Goal: Task Accomplishment & Management: Use online tool/utility

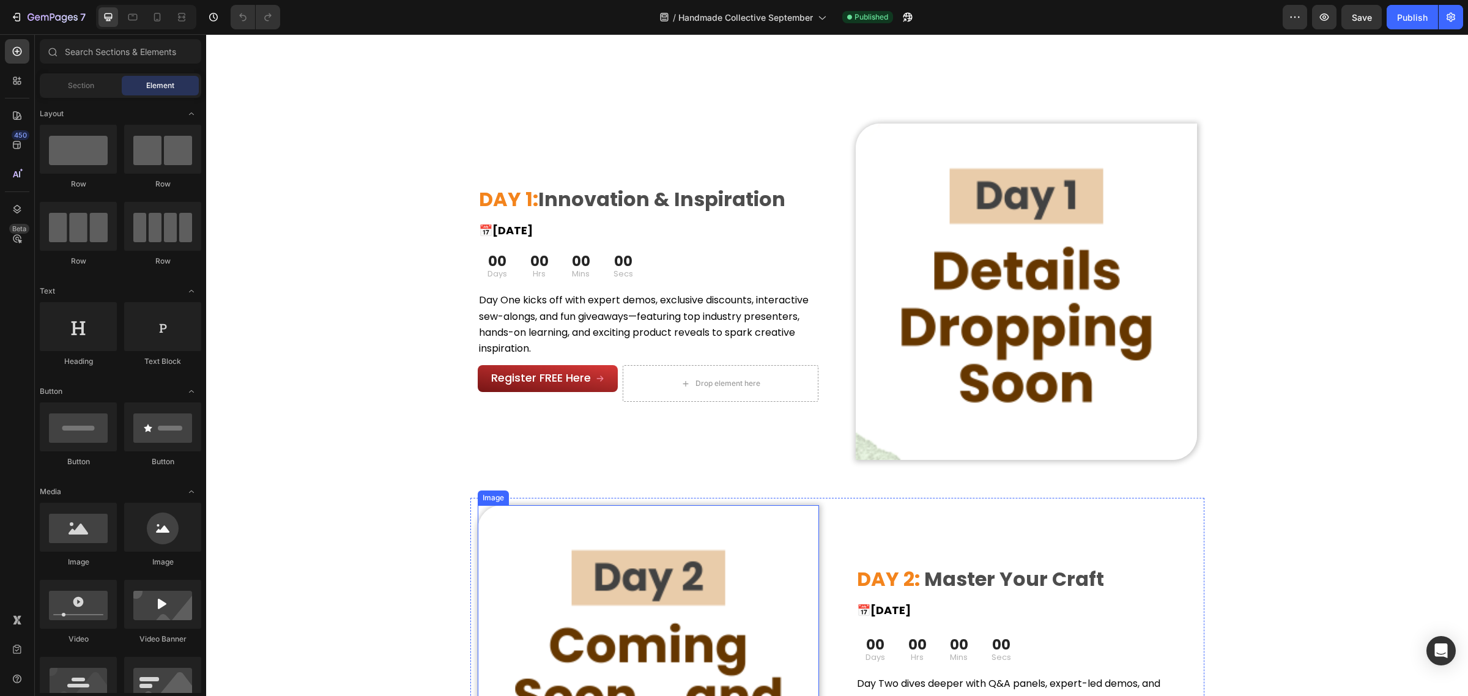
scroll to position [918, 0]
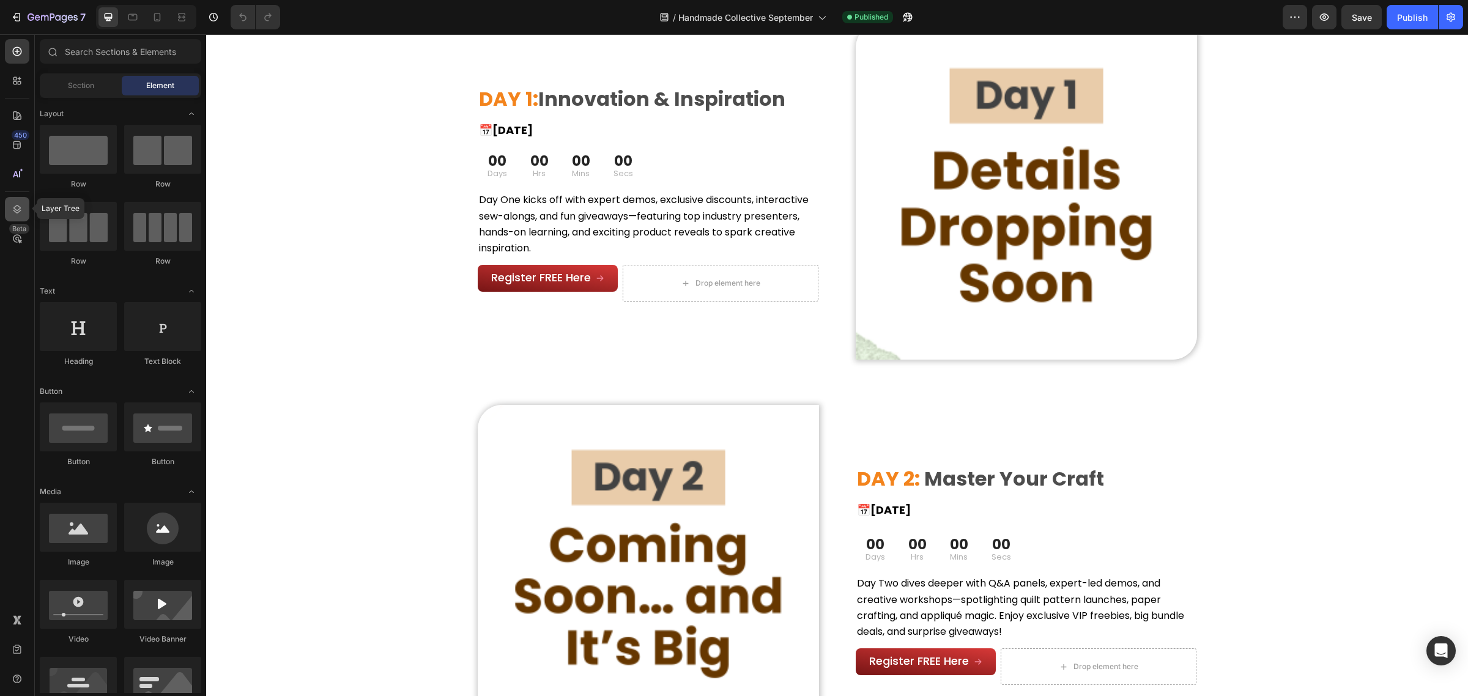
click at [19, 201] on div at bounding box center [17, 209] width 24 height 24
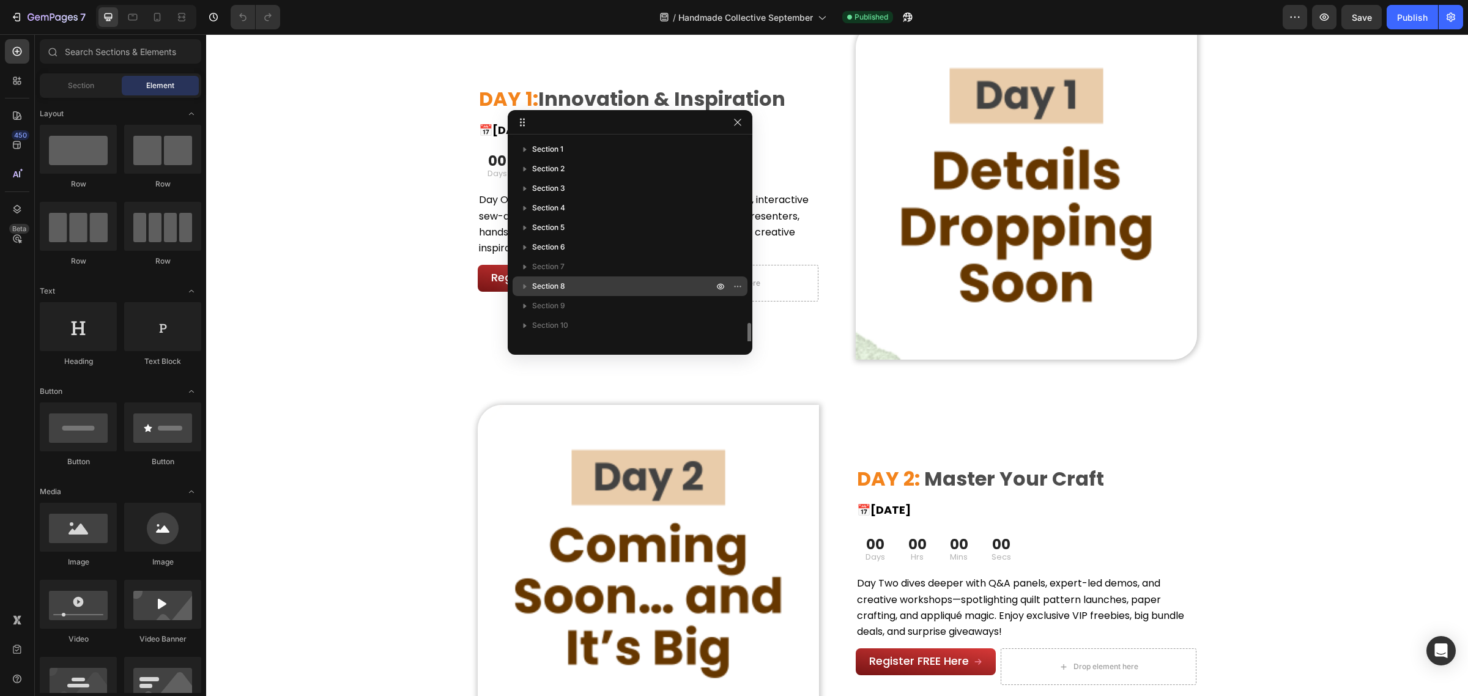
scroll to position [111, 0]
click at [719, 270] on icon "button" at bounding box center [721, 273] width 10 height 10
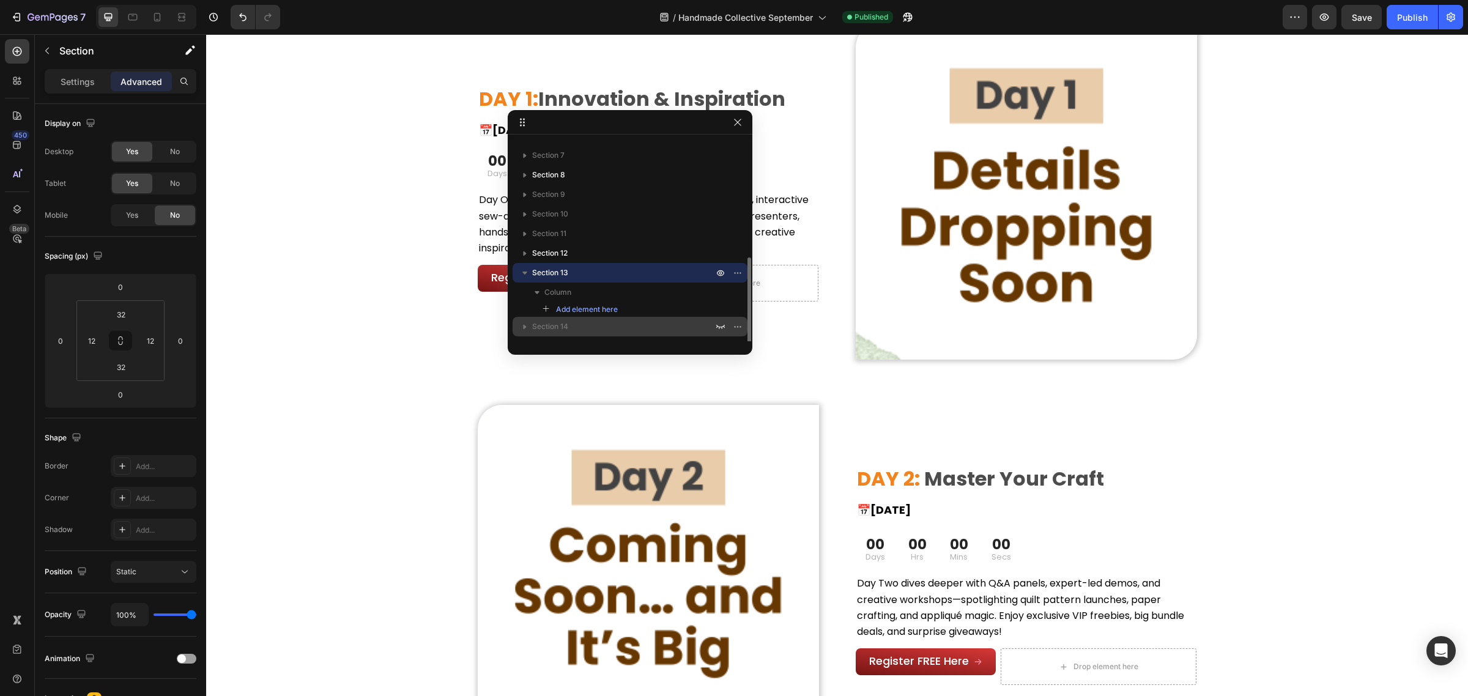
scroll to position [145, 0]
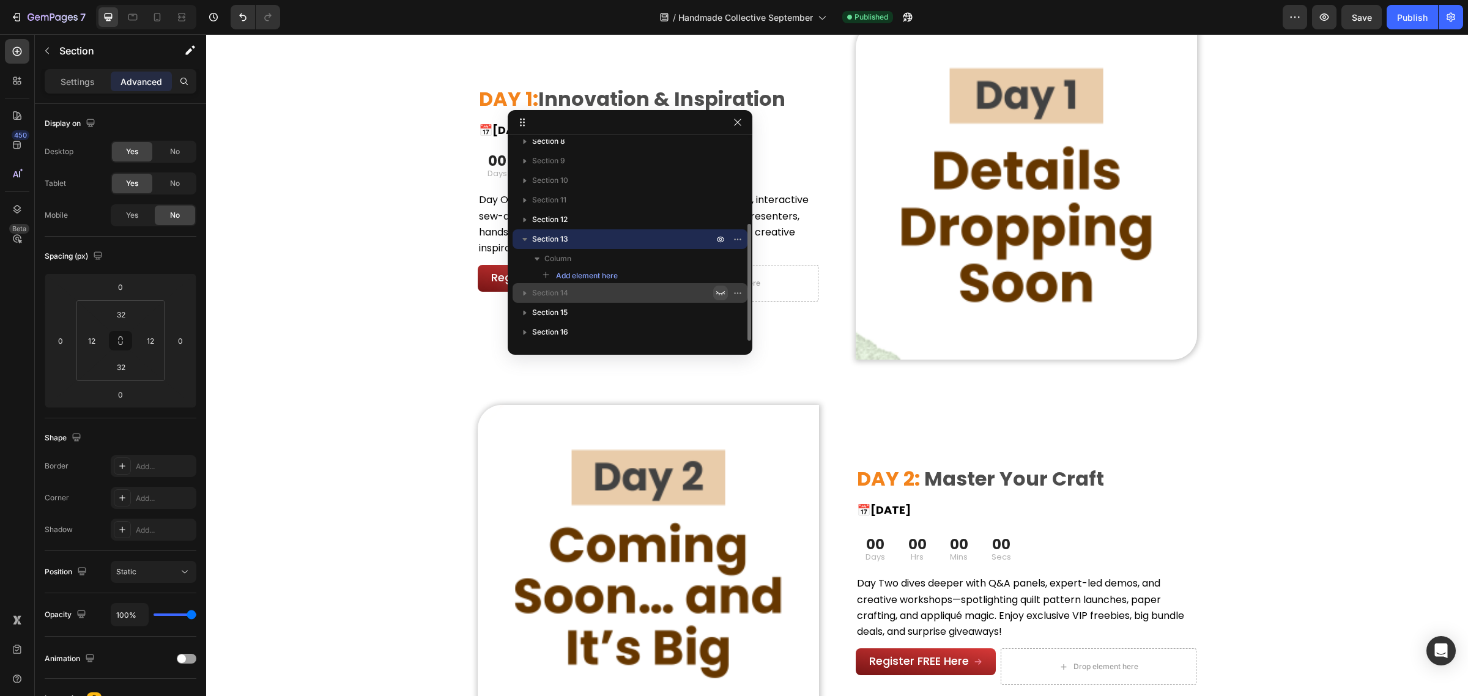
click at [716, 294] on icon "button" at bounding box center [721, 293] width 10 height 10
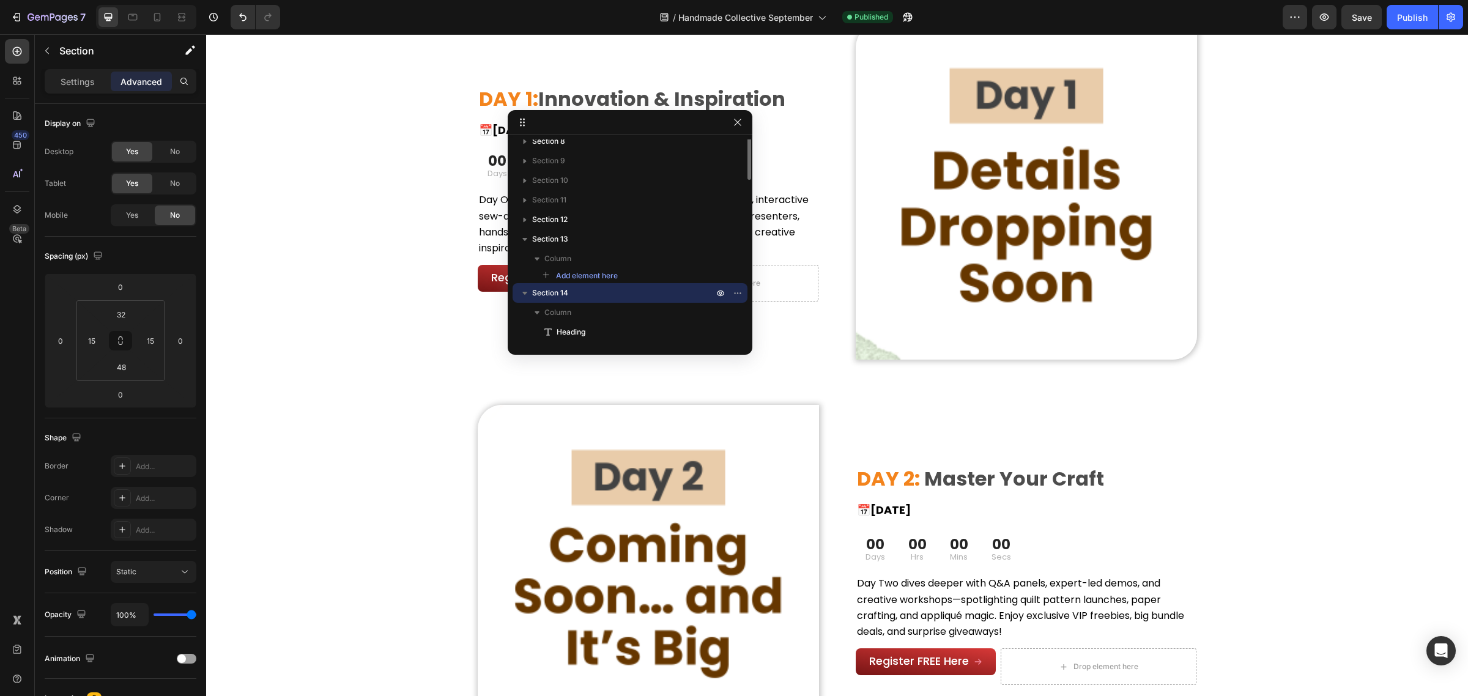
scroll to position [0, 0]
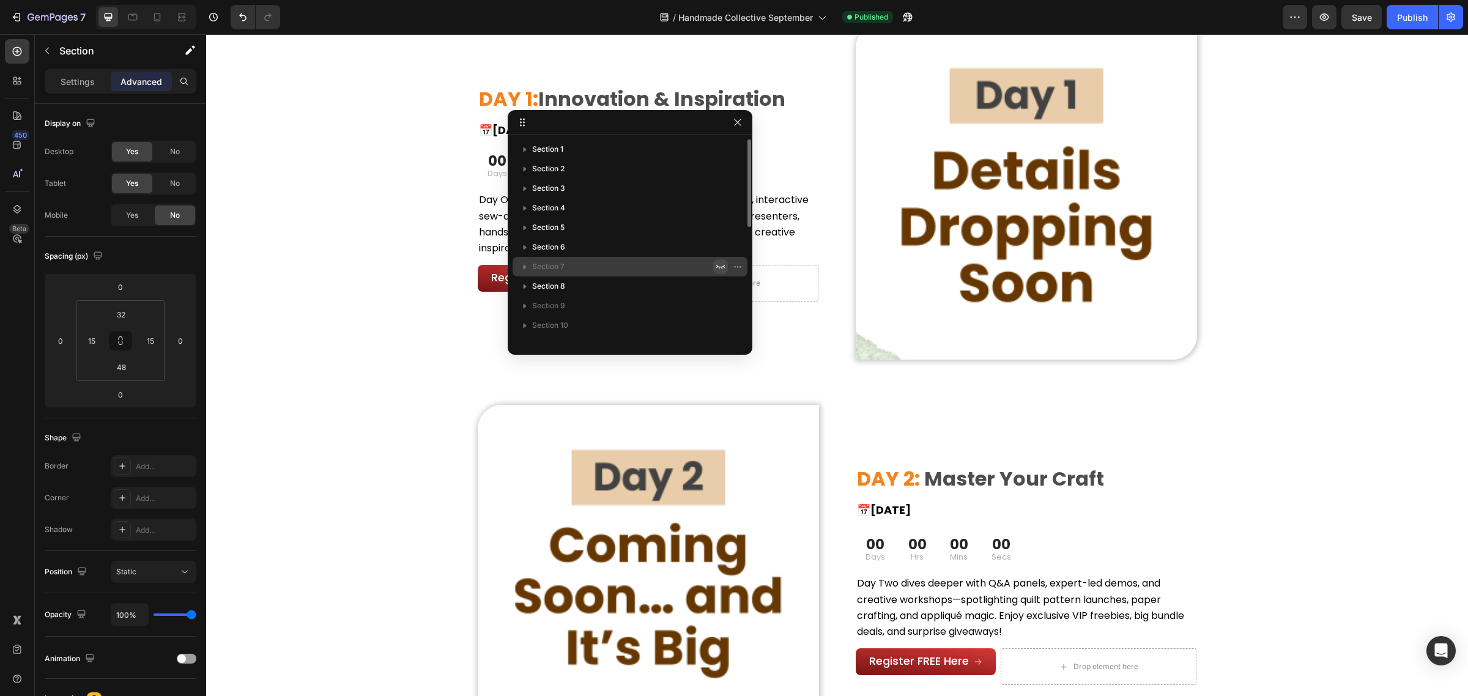
click at [713, 265] on button "button" at bounding box center [720, 266] width 15 height 15
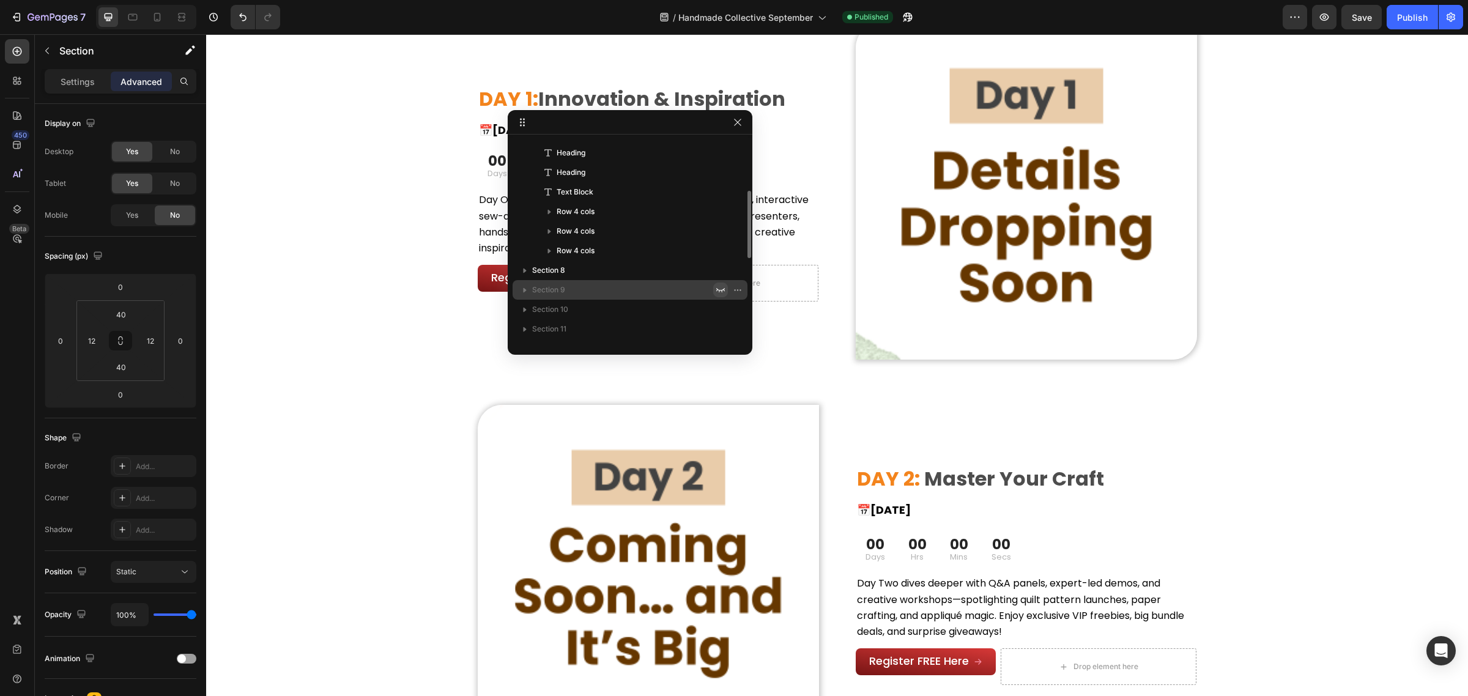
click at [716, 289] on icon "button" at bounding box center [721, 290] width 10 height 10
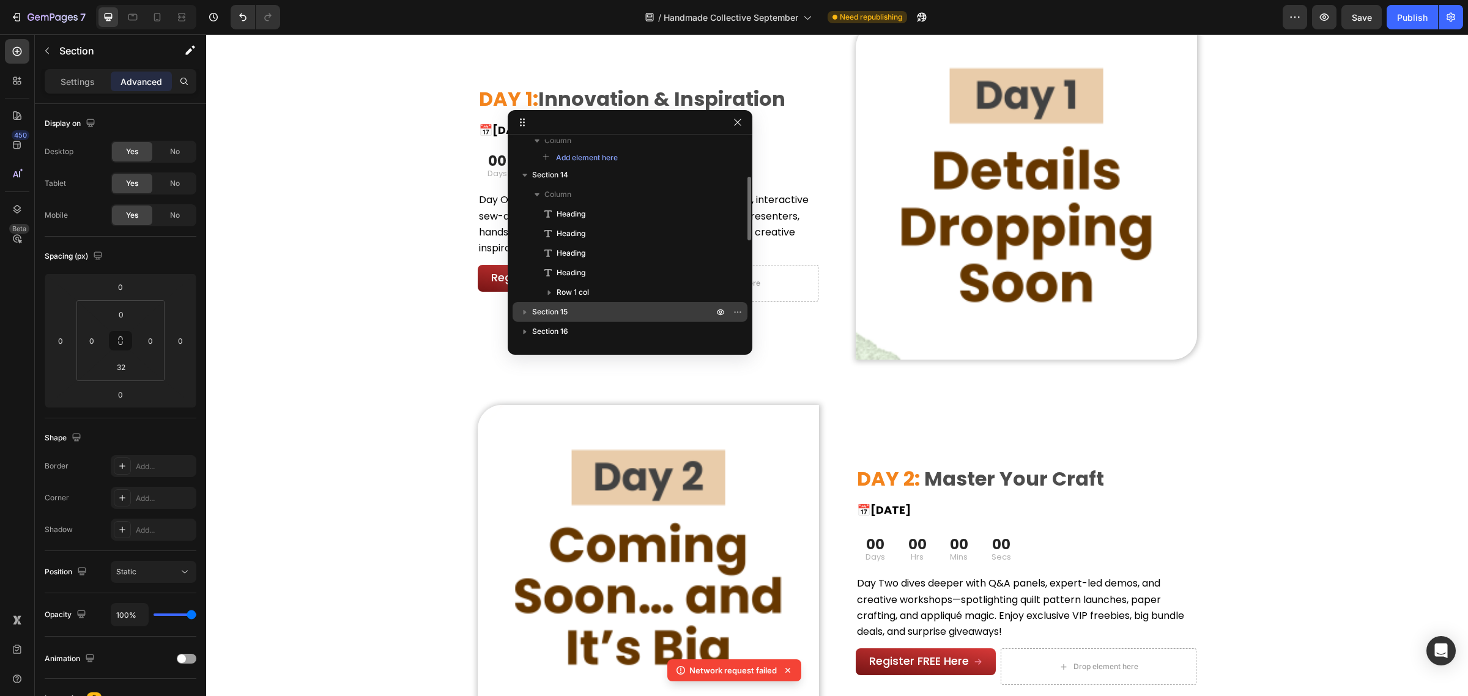
scroll to position [281, 0]
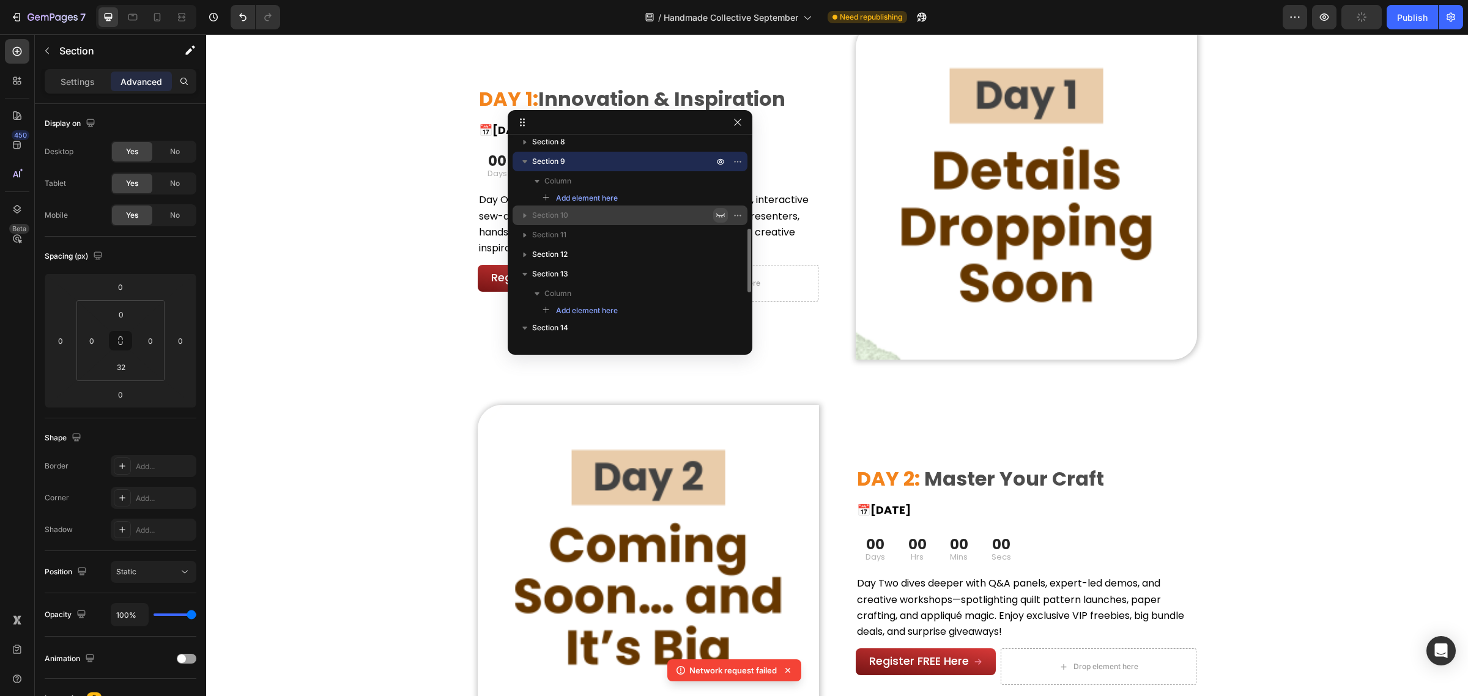
click at [719, 215] on icon "button" at bounding box center [721, 215] width 10 height 10
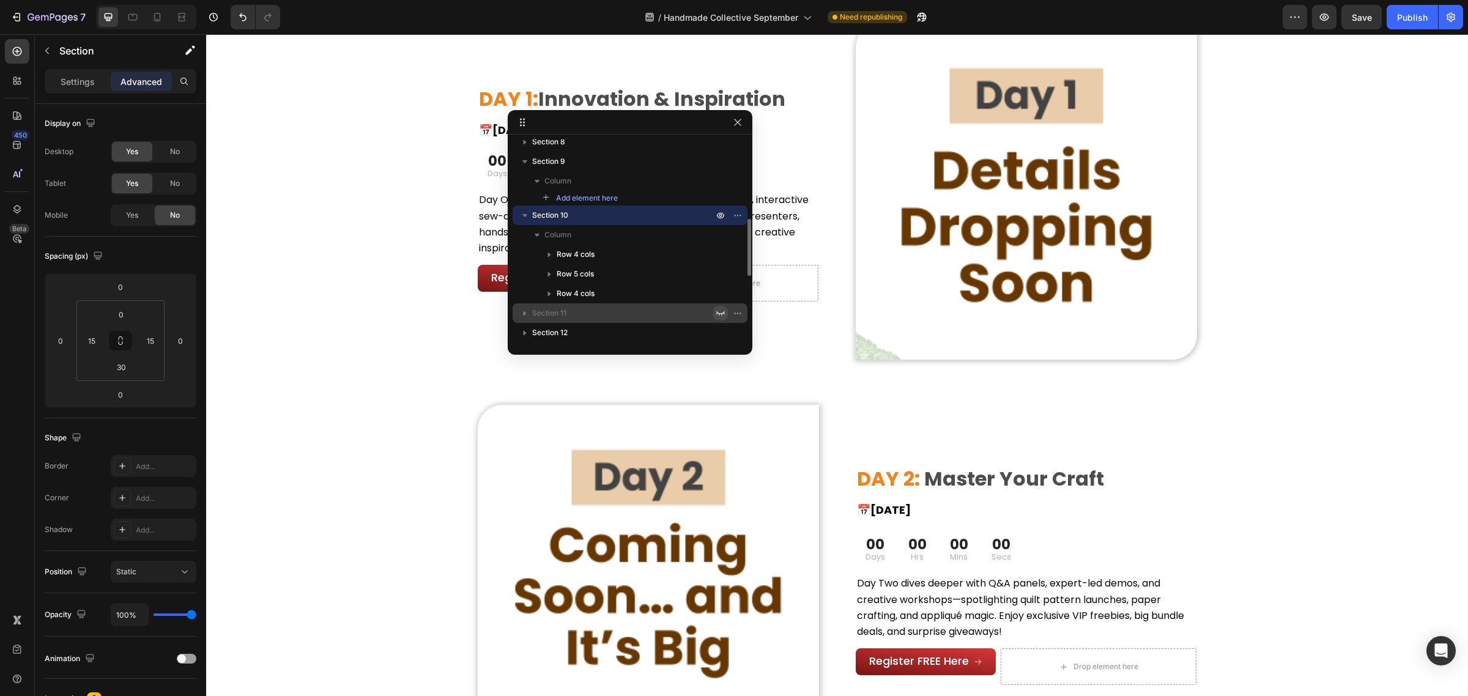
click at [714, 313] on button "button" at bounding box center [720, 313] width 15 height 15
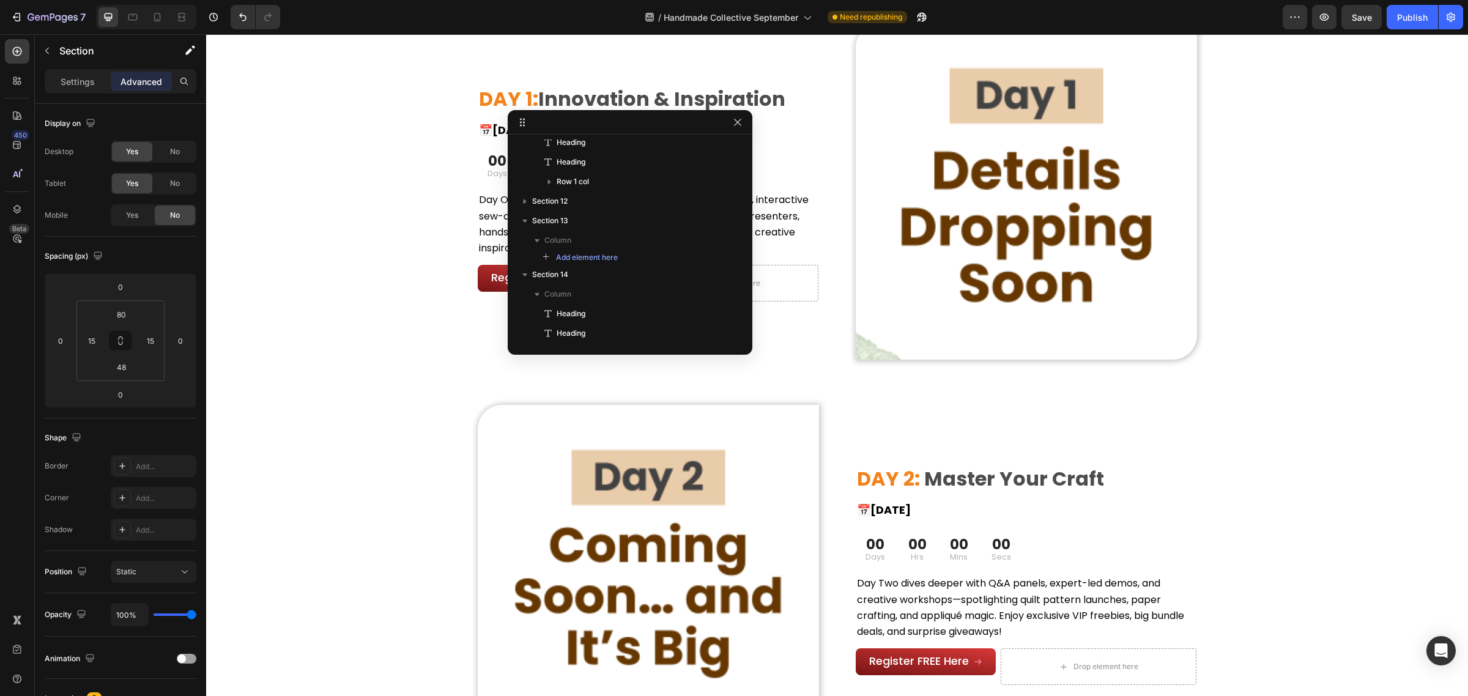
scroll to position [587, 0]
click at [1413, 20] on div "Publish" at bounding box center [1412, 17] width 31 height 13
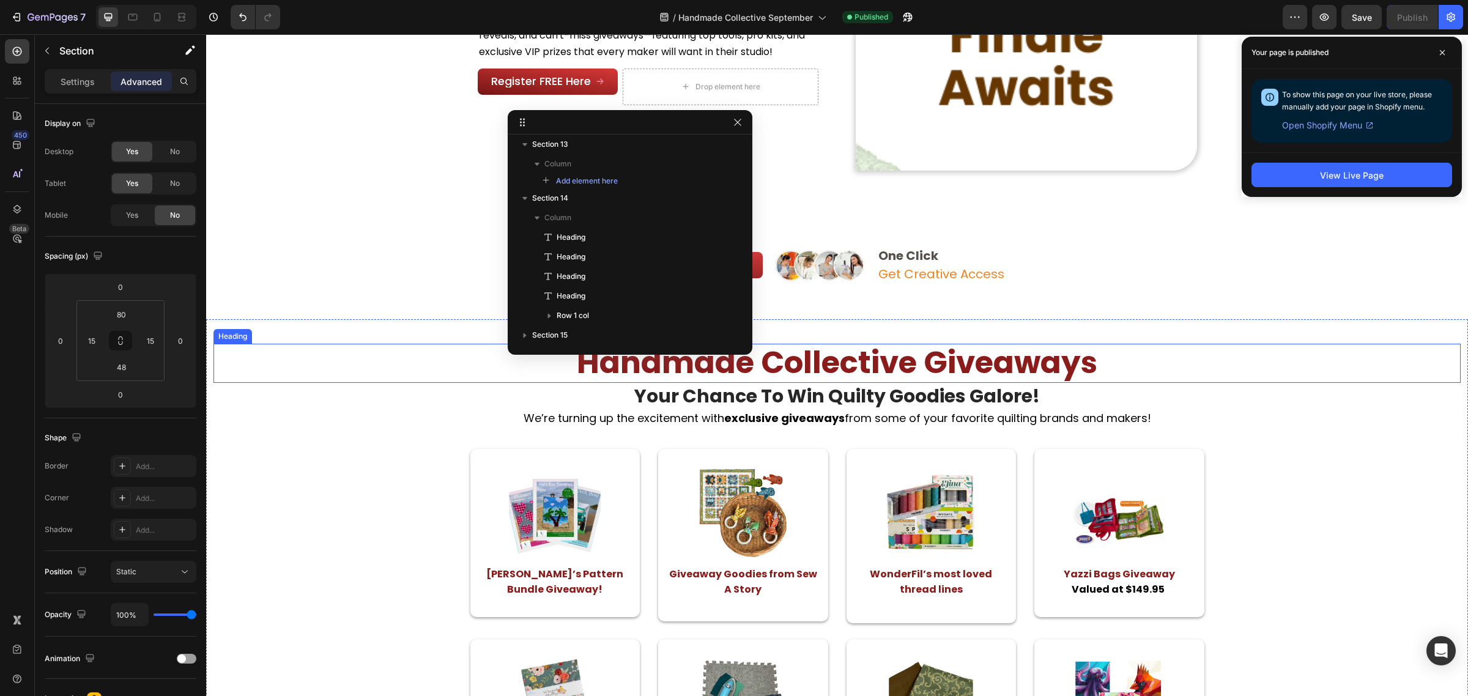
scroll to position [1759, 0]
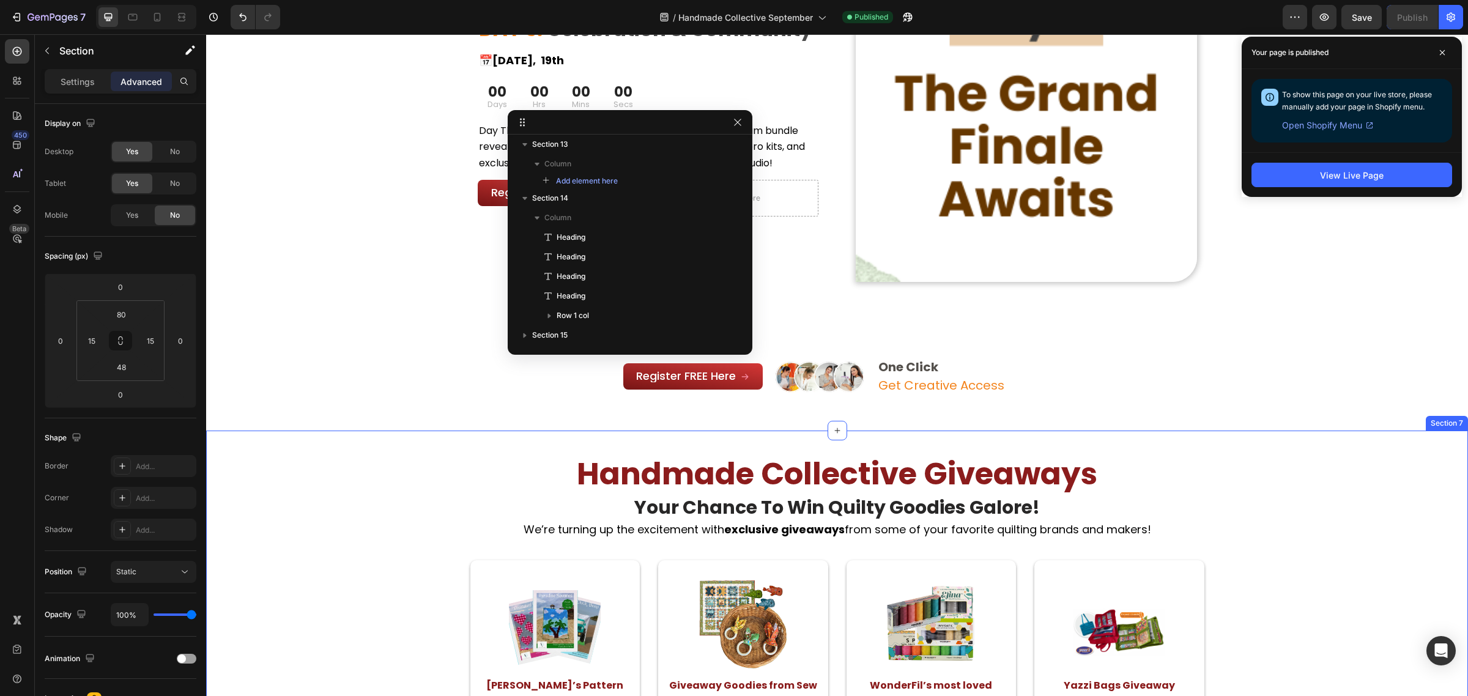
drag, startPoint x: 1248, startPoint y: 448, endPoint x: 940, endPoint y: 409, distance: 310.8
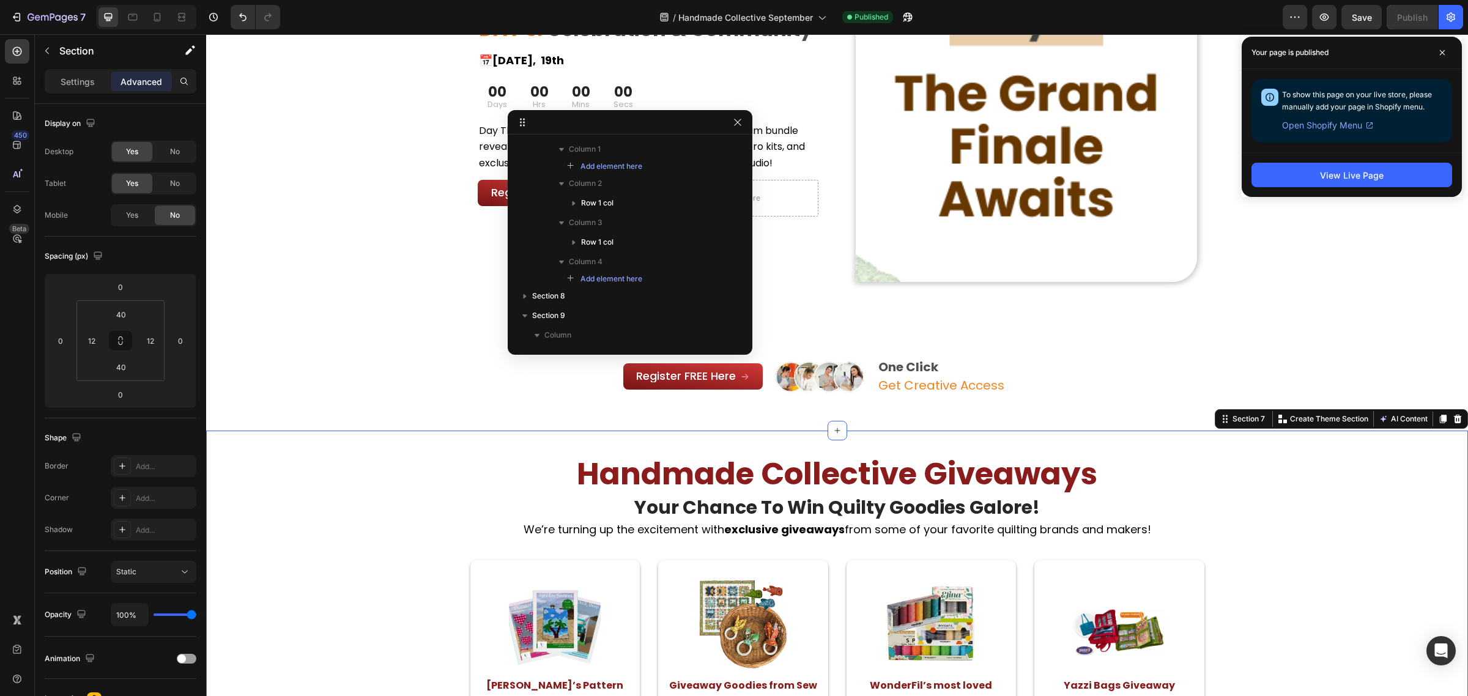
scroll to position [35, 0]
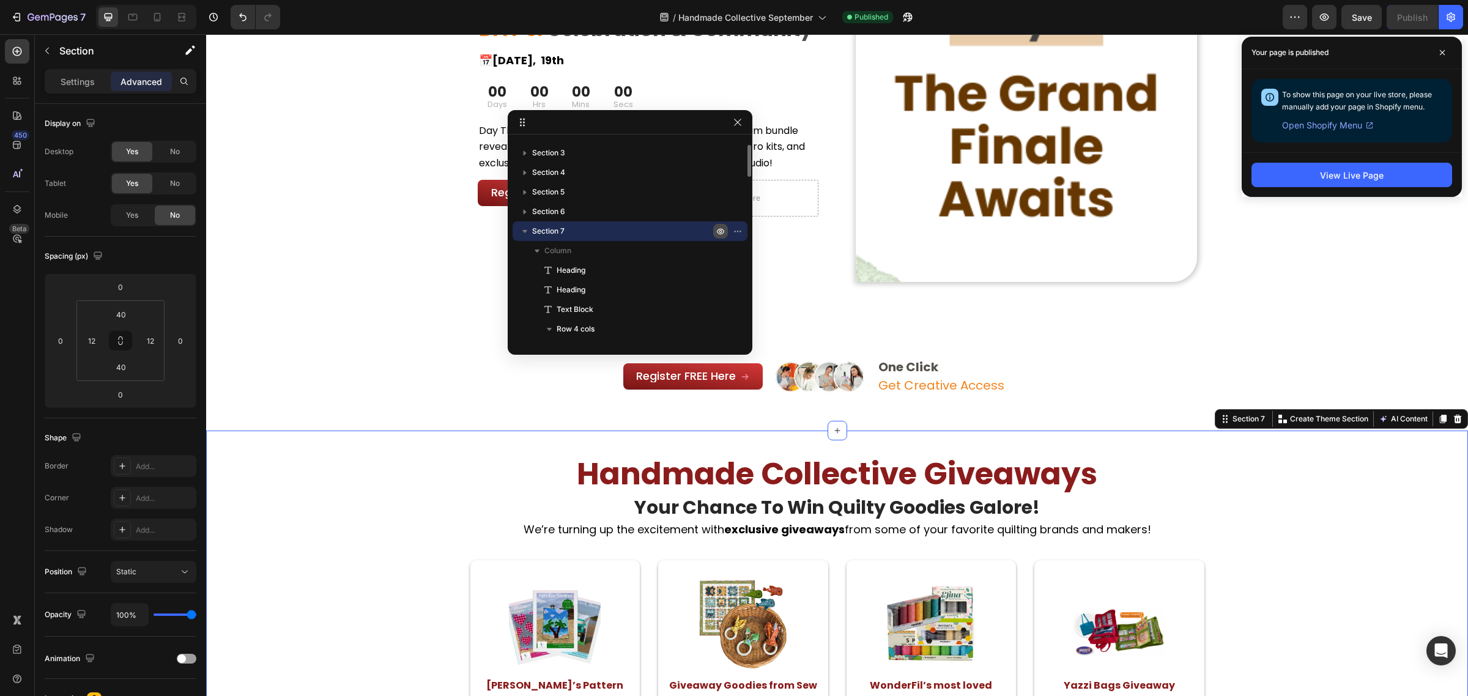
click at [714, 236] on button "button" at bounding box center [720, 231] width 15 height 15
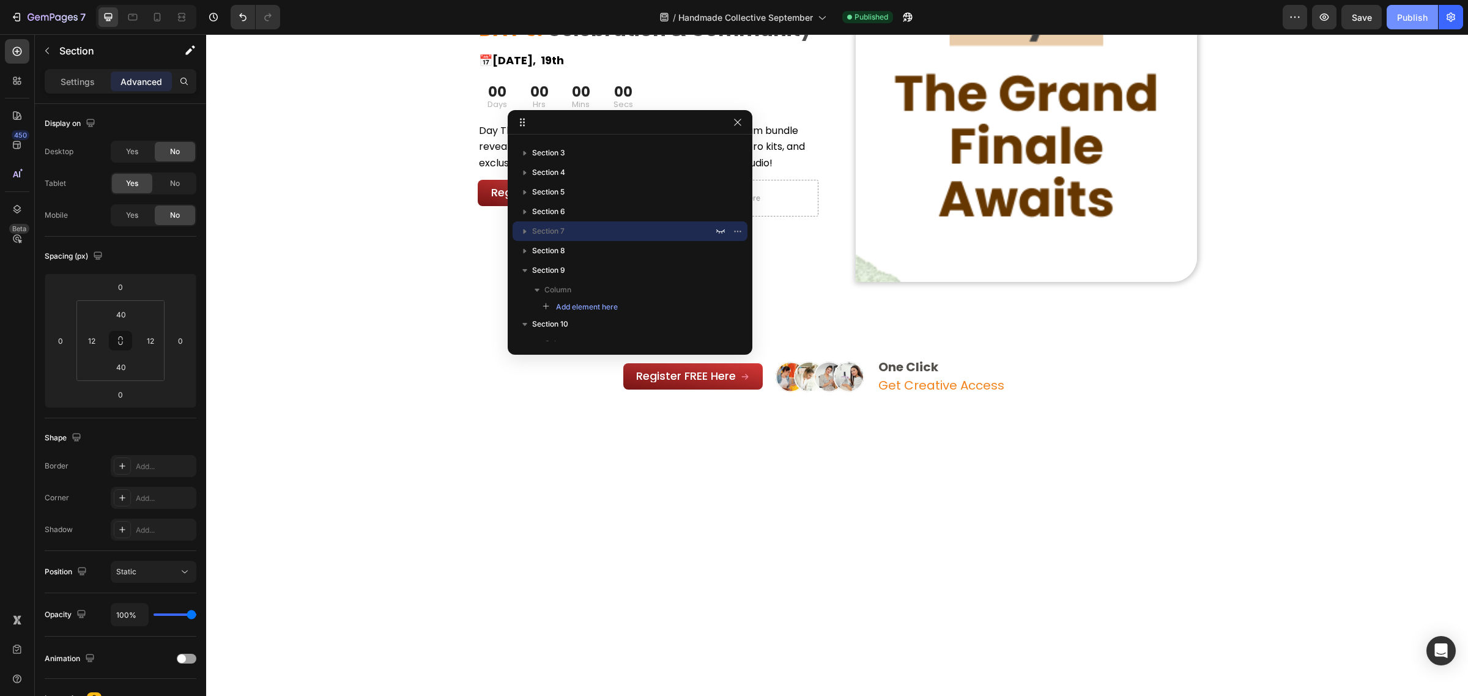
drag, startPoint x: 1400, startPoint y: 21, endPoint x: 1193, endPoint y: 54, distance: 209.4
click at [1400, 21] on div "Publish" at bounding box center [1412, 17] width 31 height 13
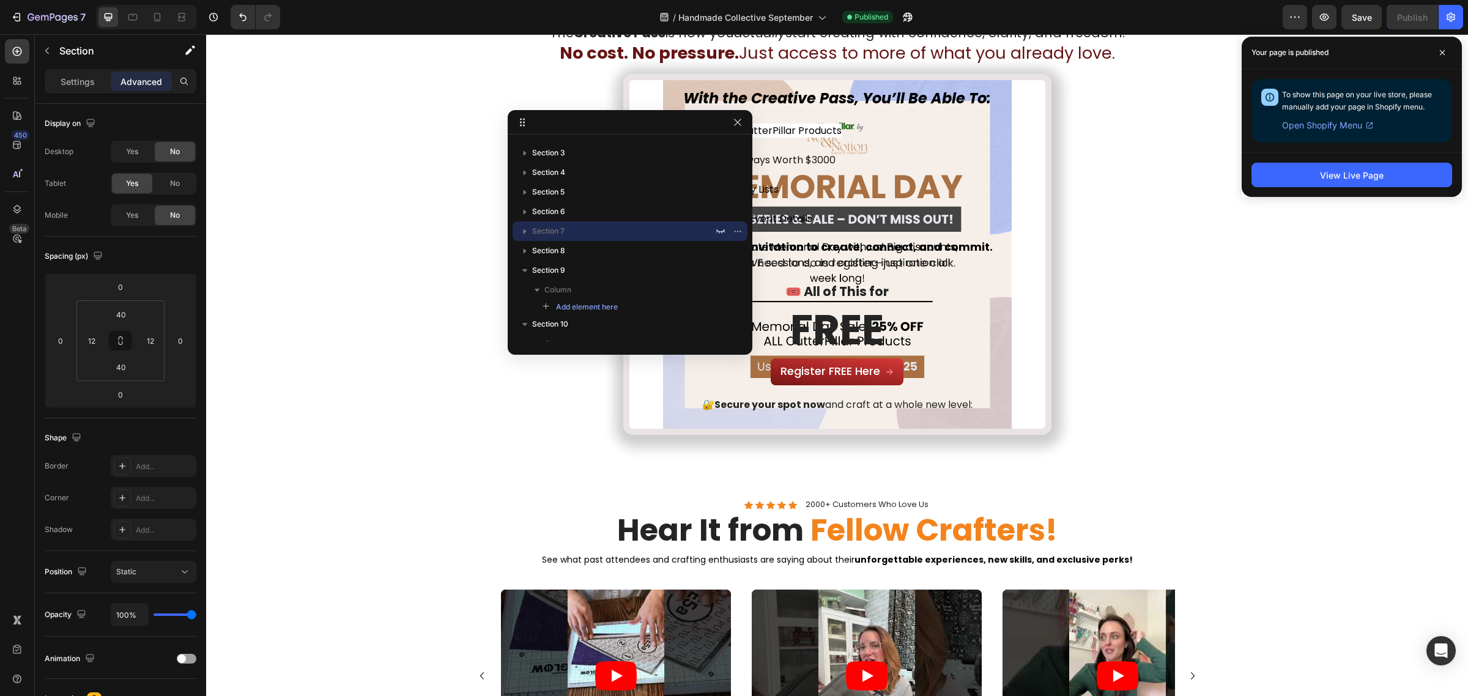
scroll to position [3899, 0]
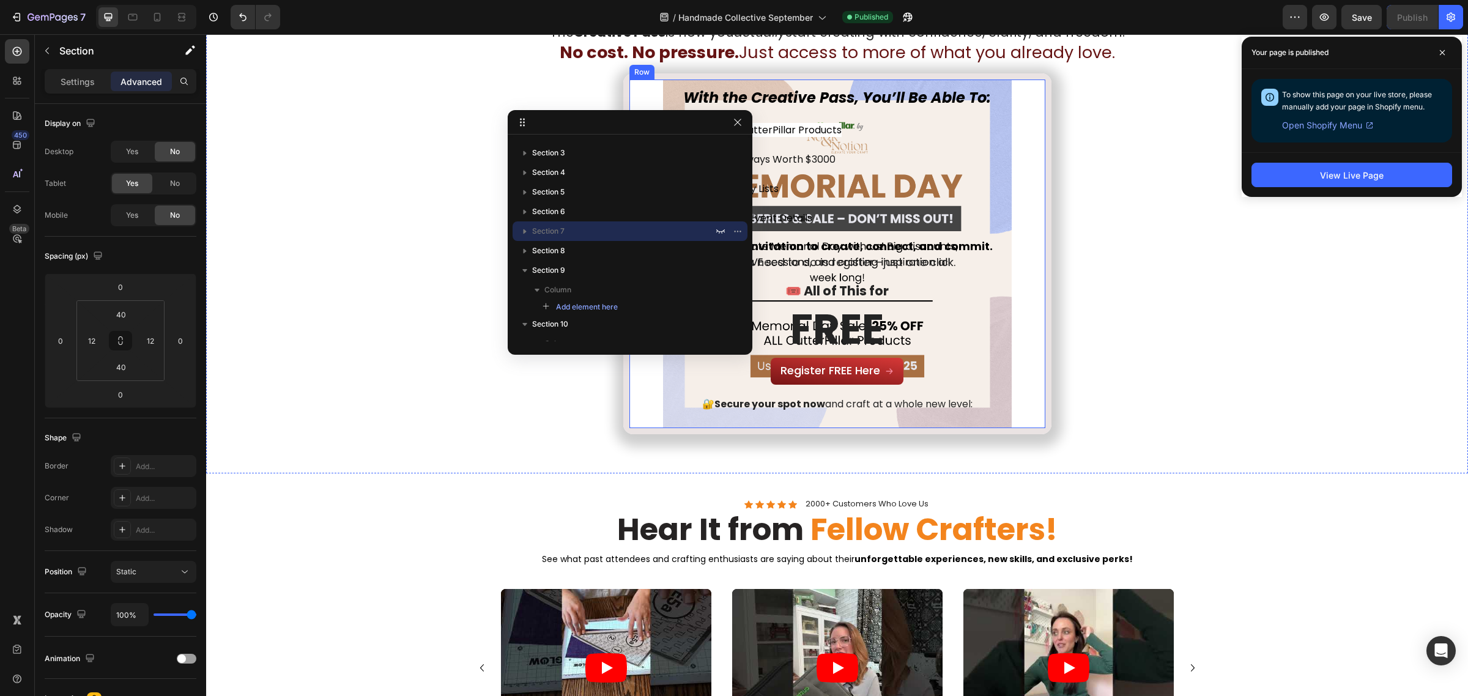
click at [655, 417] on div "With the Creative Pass, You’ll Be Able To: Heading Get 15% off on CutterPillar …" at bounding box center [838, 254] width 416 height 349
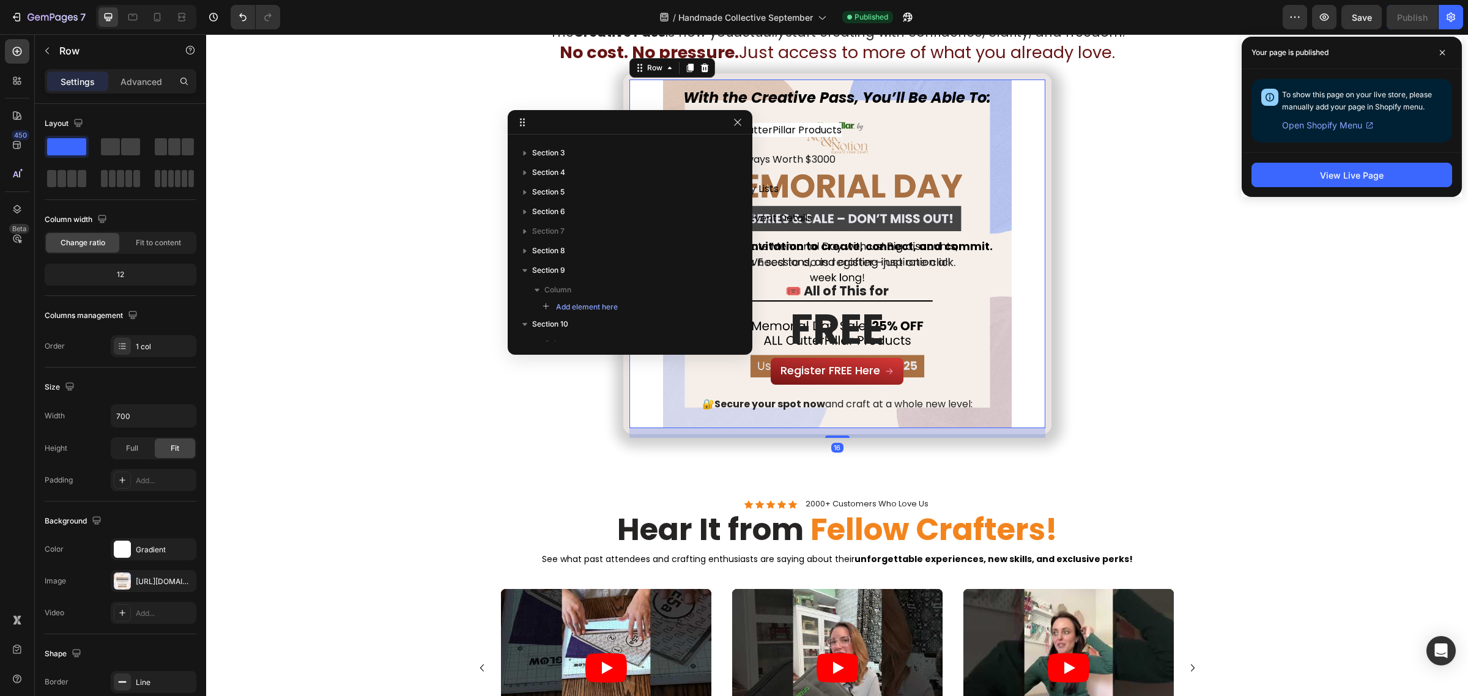
scroll to position [325, 0]
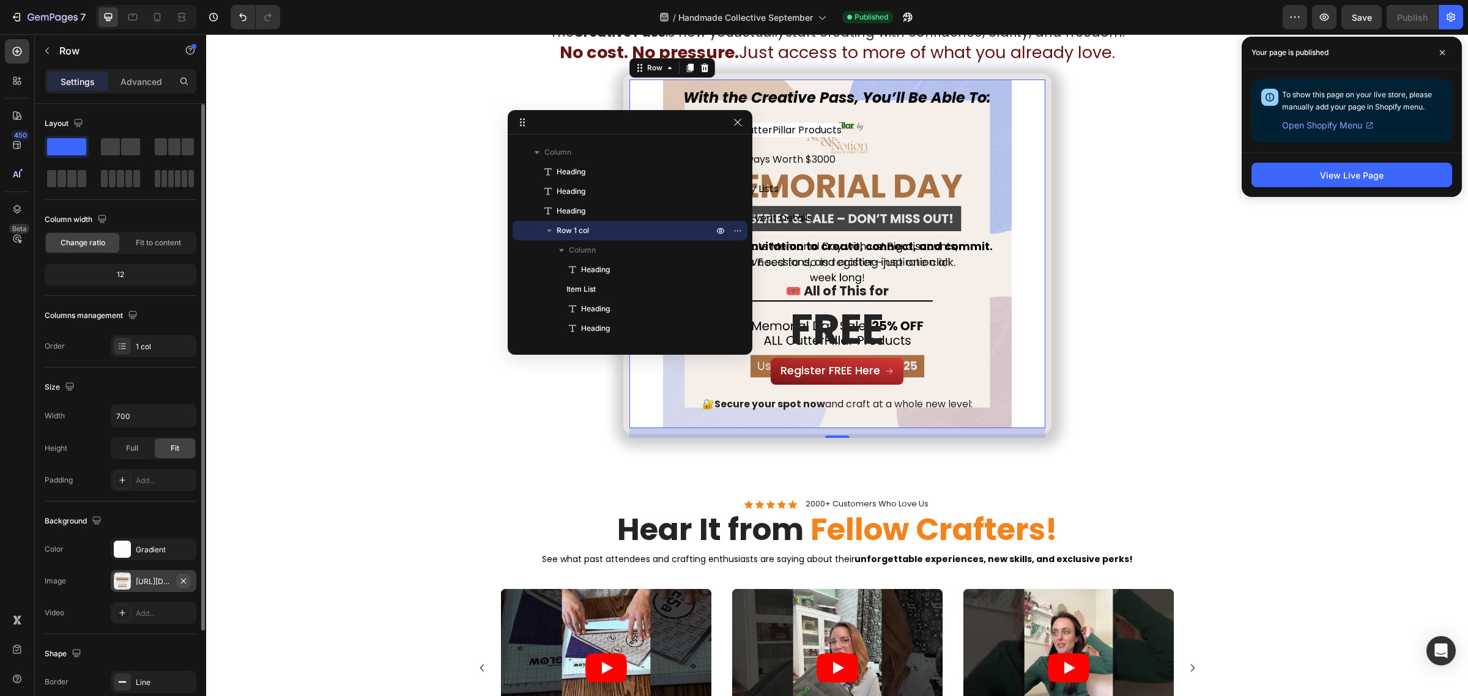
click at [187, 582] on icon "button" at bounding box center [184, 581] width 10 height 10
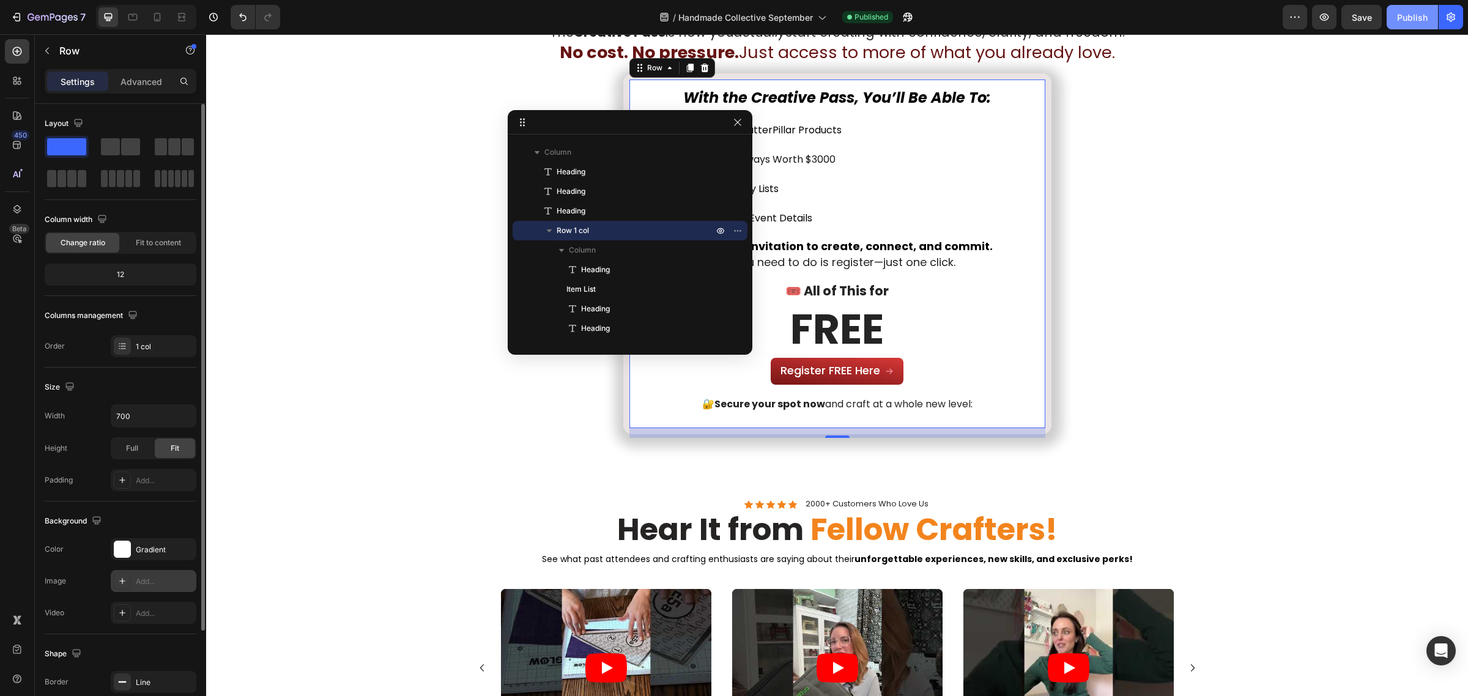
click at [1411, 11] on div "Publish" at bounding box center [1412, 17] width 31 height 13
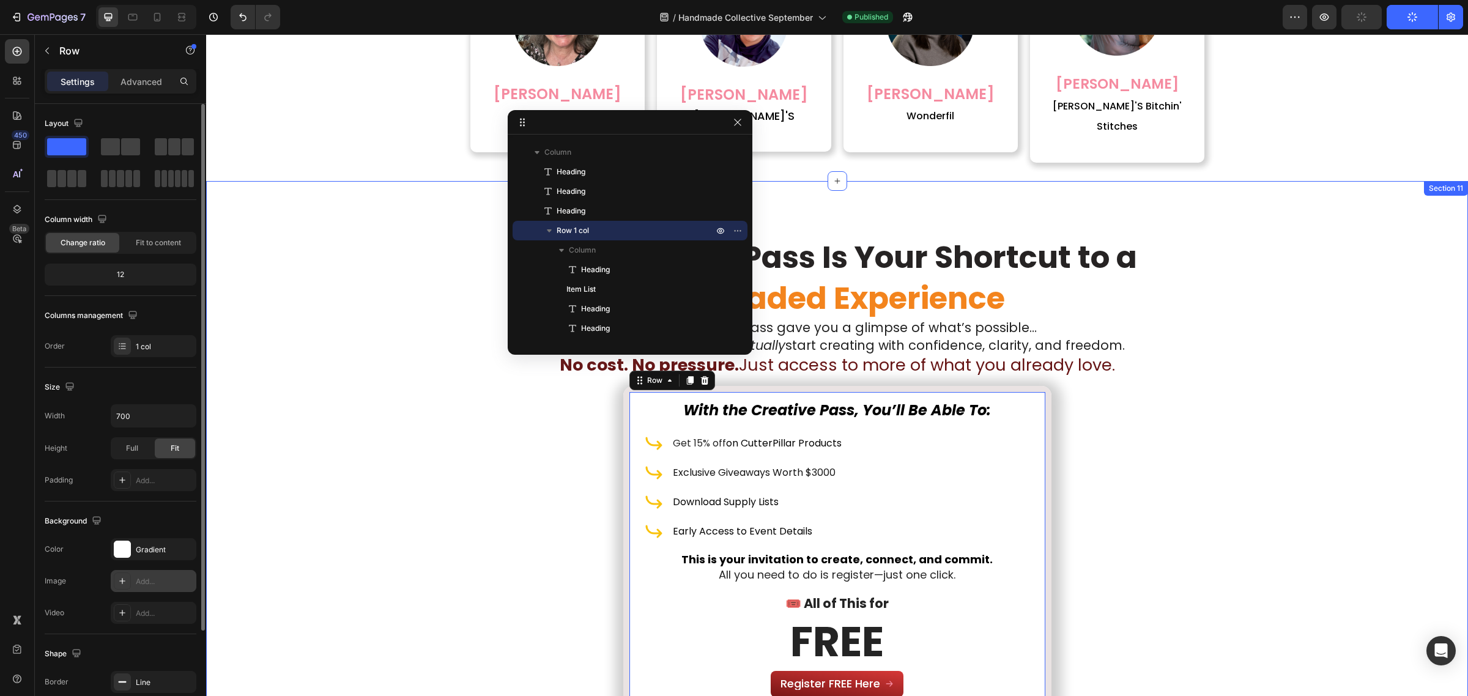
scroll to position [3669, 0]
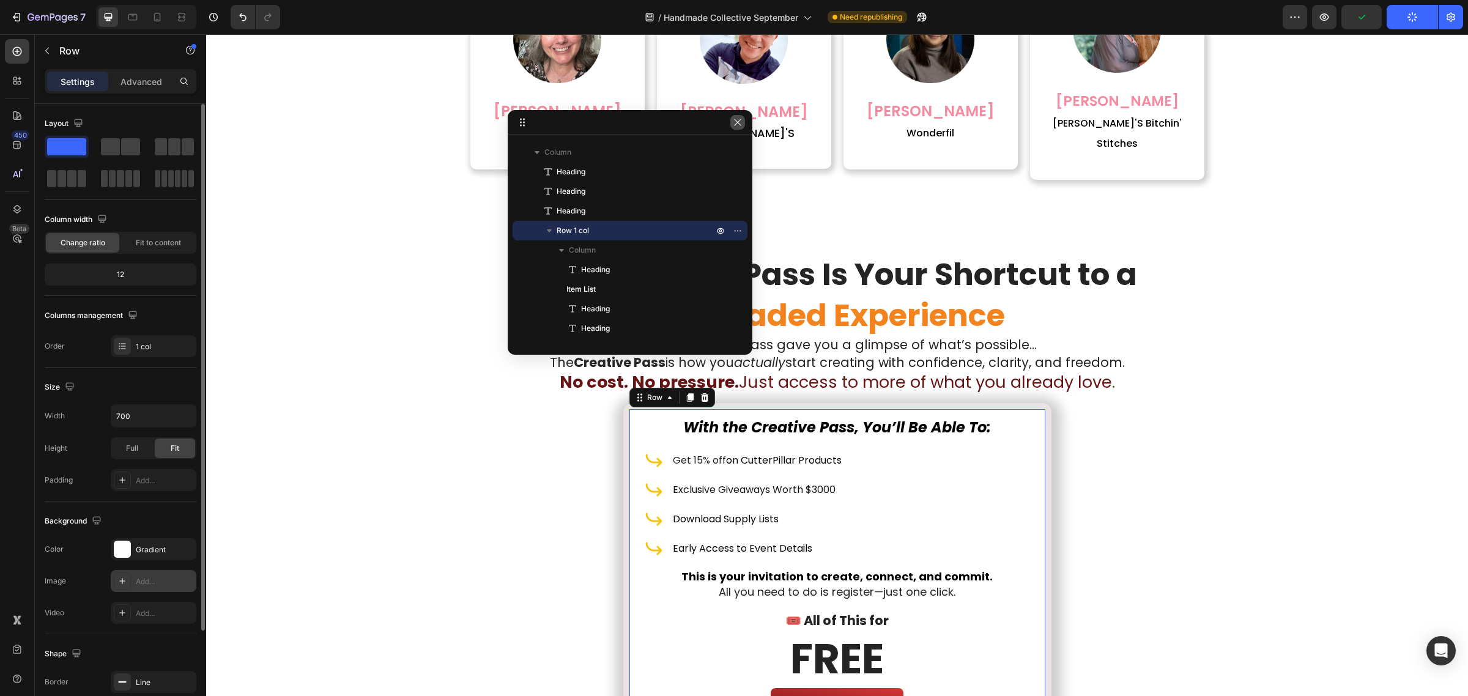
drag, startPoint x: 740, startPoint y: 128, endPoint x: 534, endPoint y: 93, distance: 209.2
click at [740, 128] on button "button" at bounding box center [737, 122] width 15 height 15
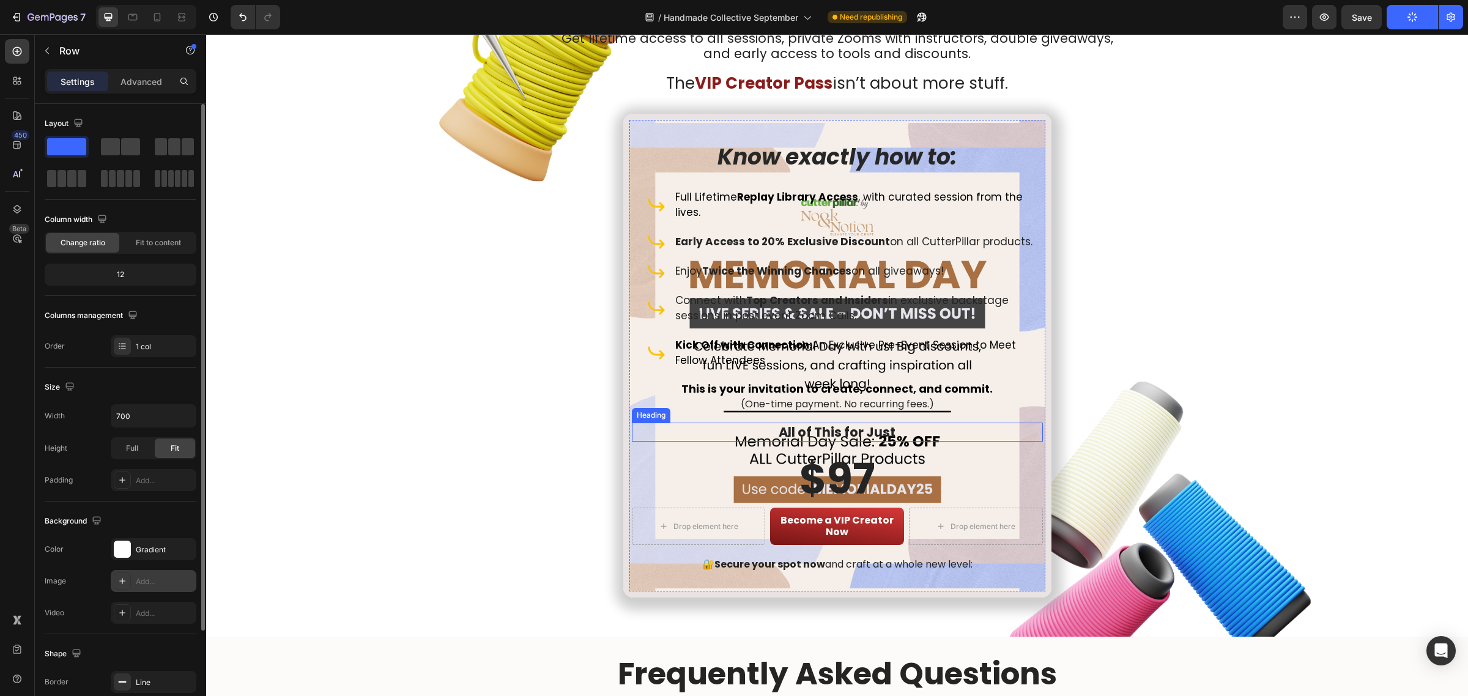
scroll to position [5032, 0]
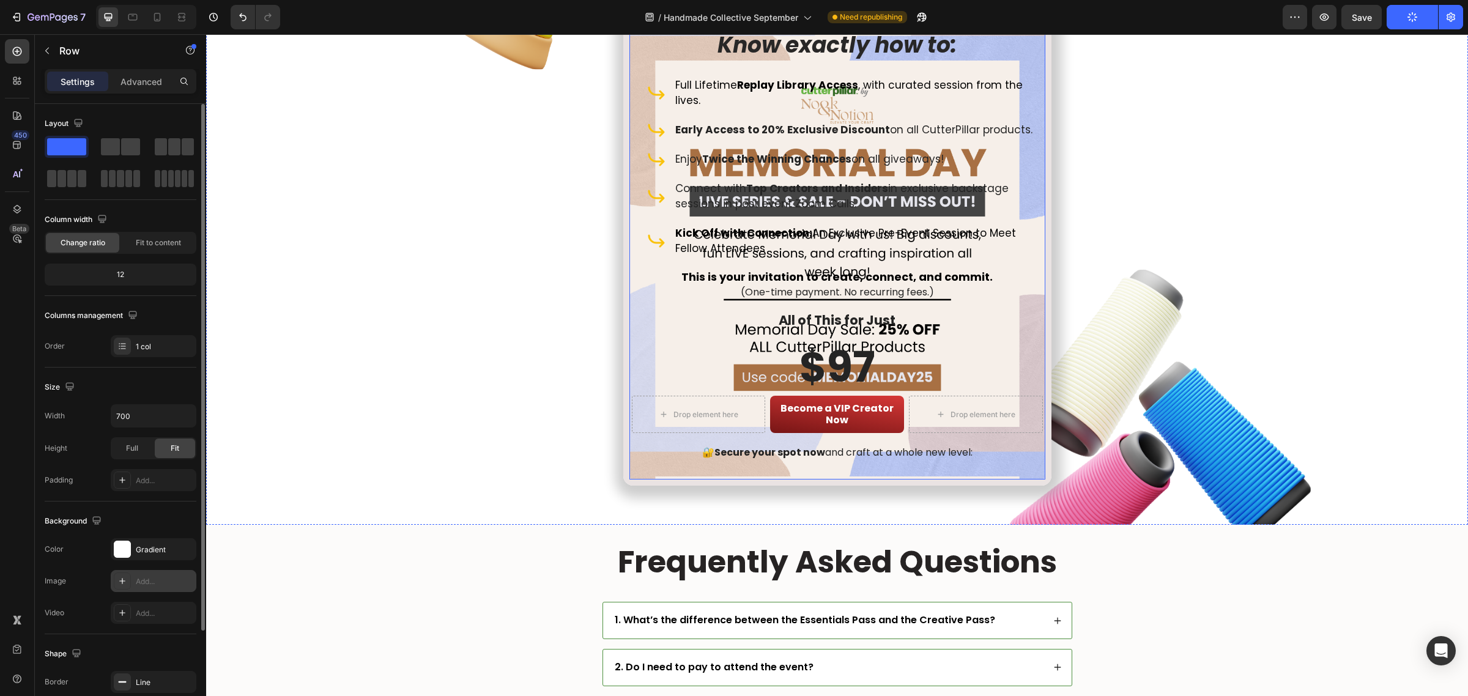
click at [714, 469] on div "Know exactly how to: Heading Full Lifetime Replay Library Access , with curated…" at bounding box center [837, 243] width 411 height 467
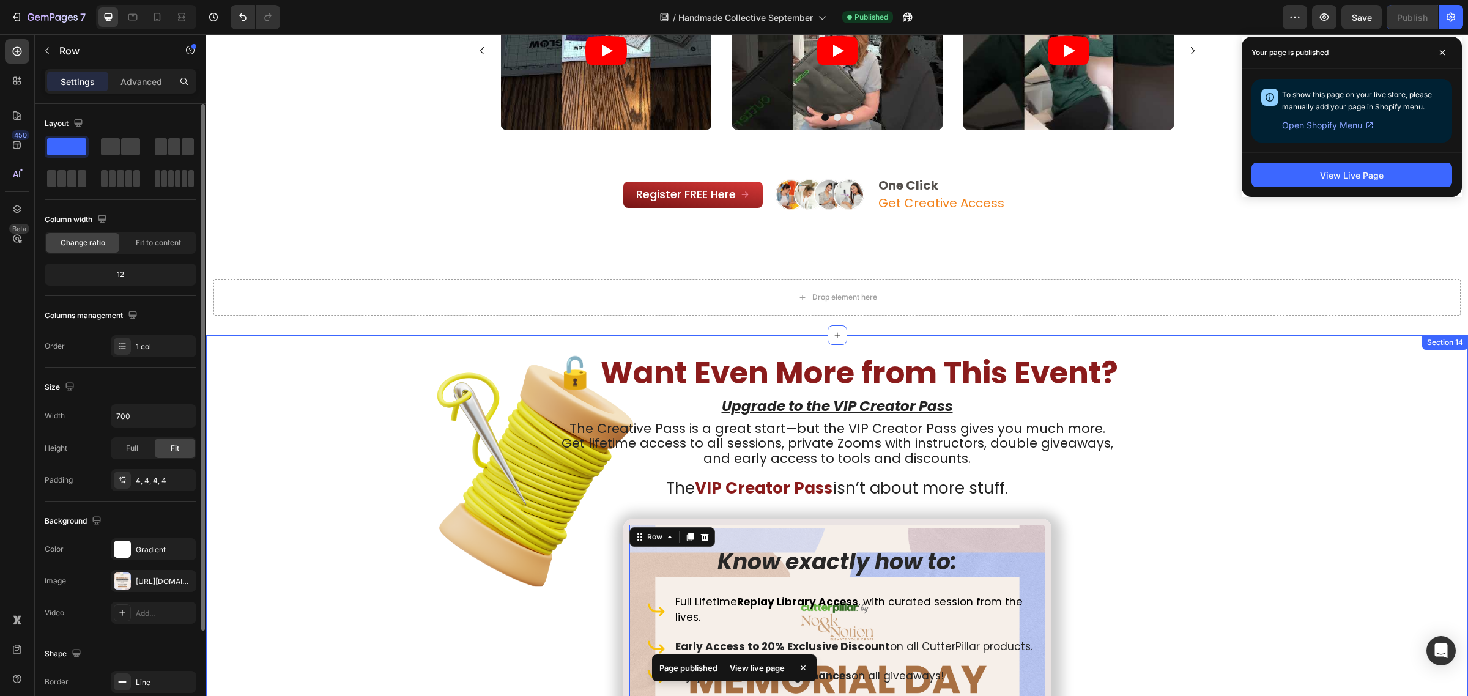
scroll to position [4497, 0]
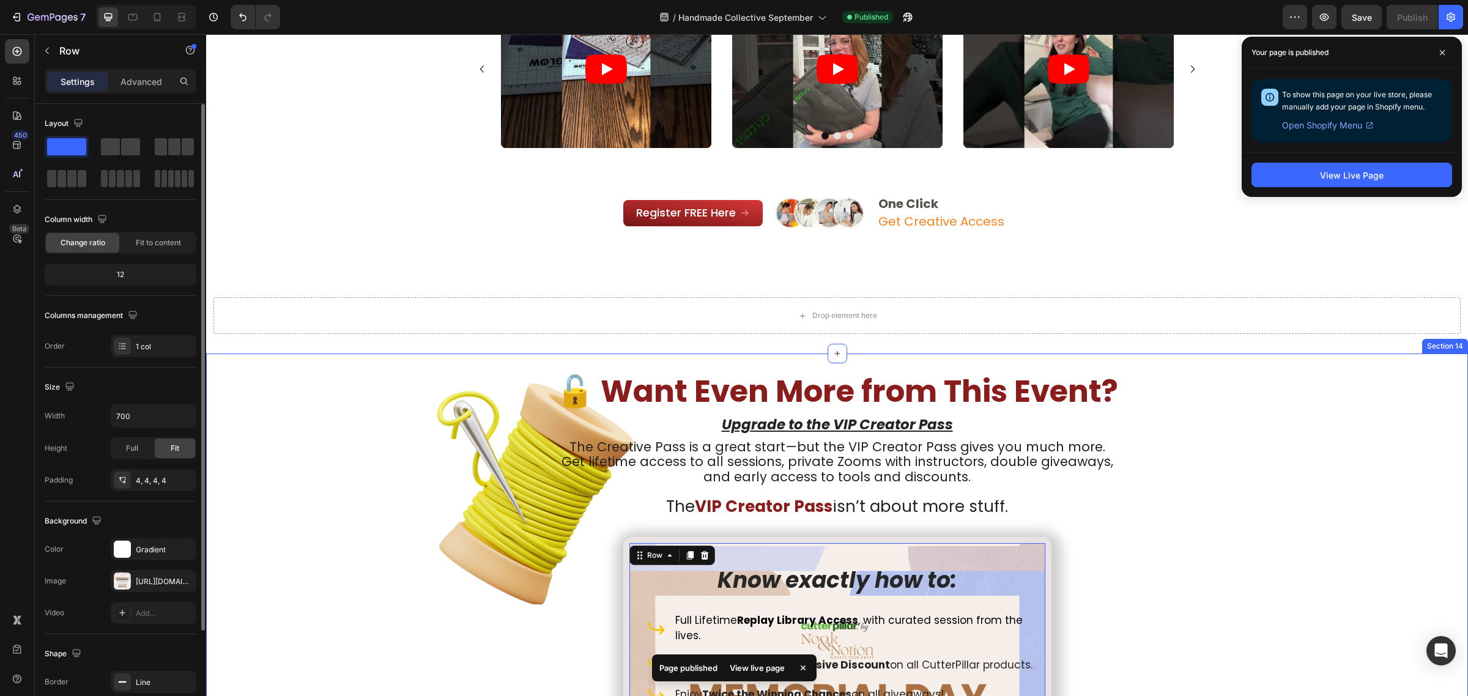
click at [1279, 368] on div "🔓 Want Even More from This Event? Heading Upgrade to the VIP Creator Pass Headi…" at bounding box center [837, 707] width 1262 height 706
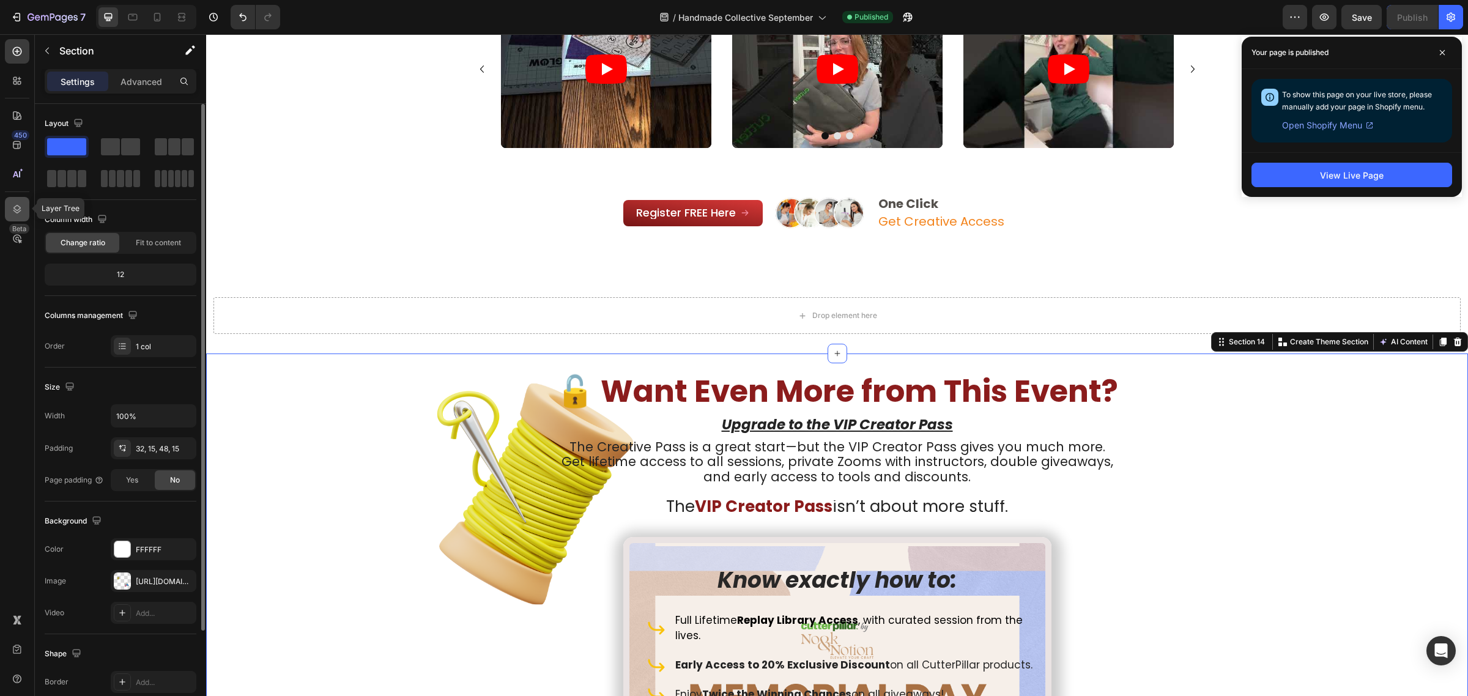
click at [20, 206] on icon at bounding box center [17, 209] width 8 height 9
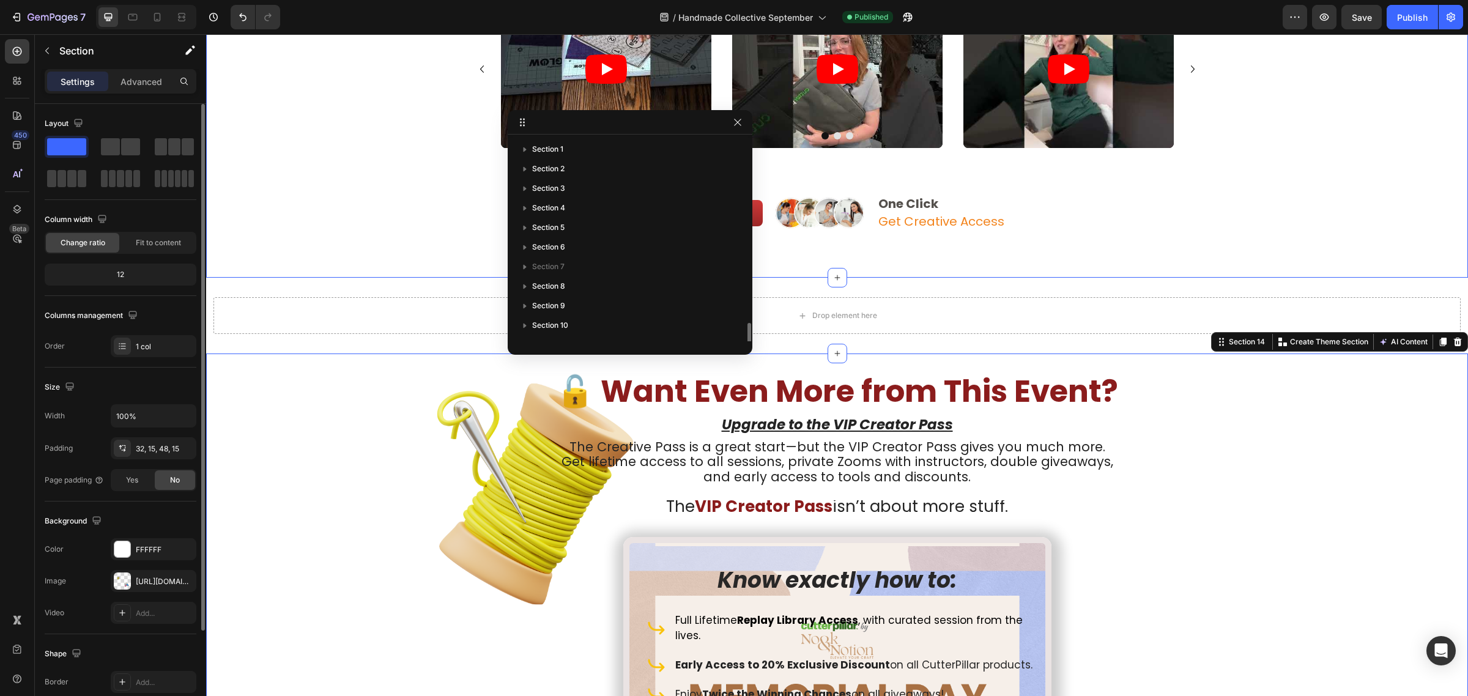
scroll to position [111, 0]
click at [719, 291] on icon "button" at bounding box center [721, 293] width 10 height 10
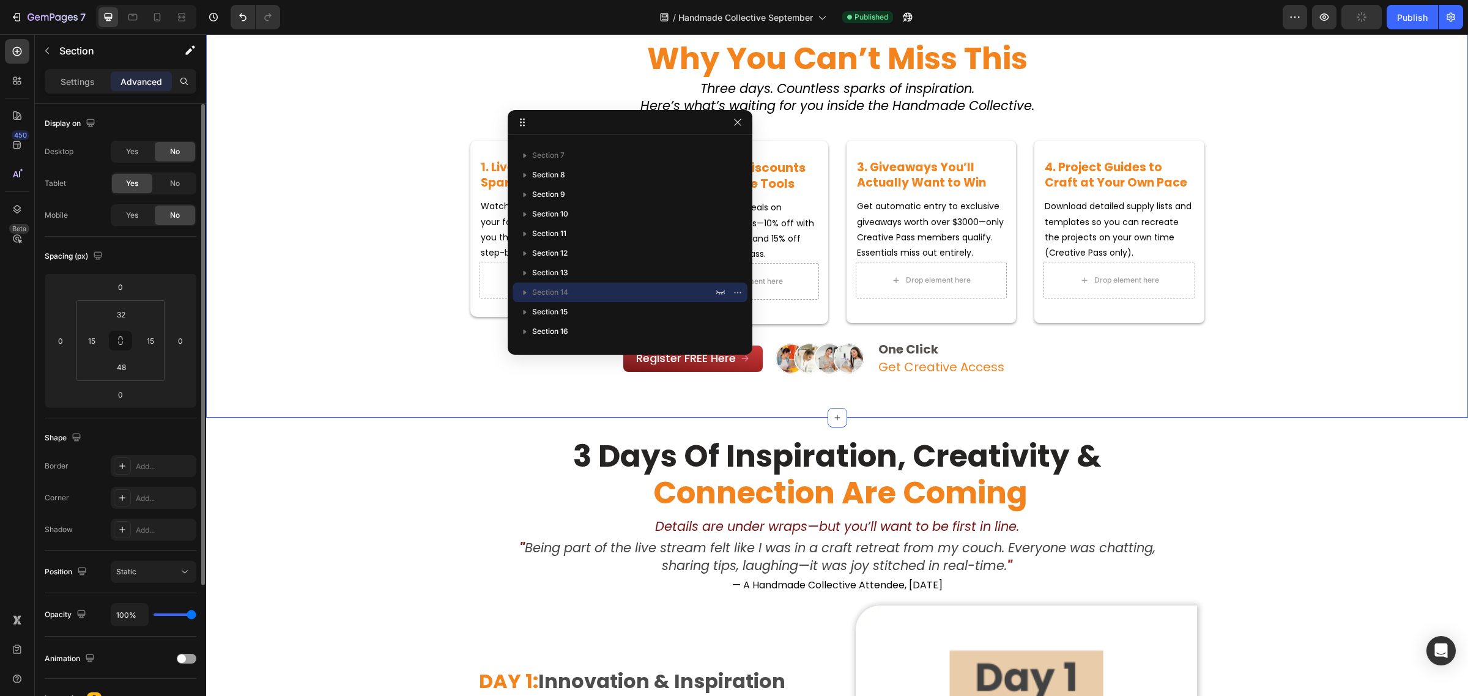
scroll to position [0, 0]
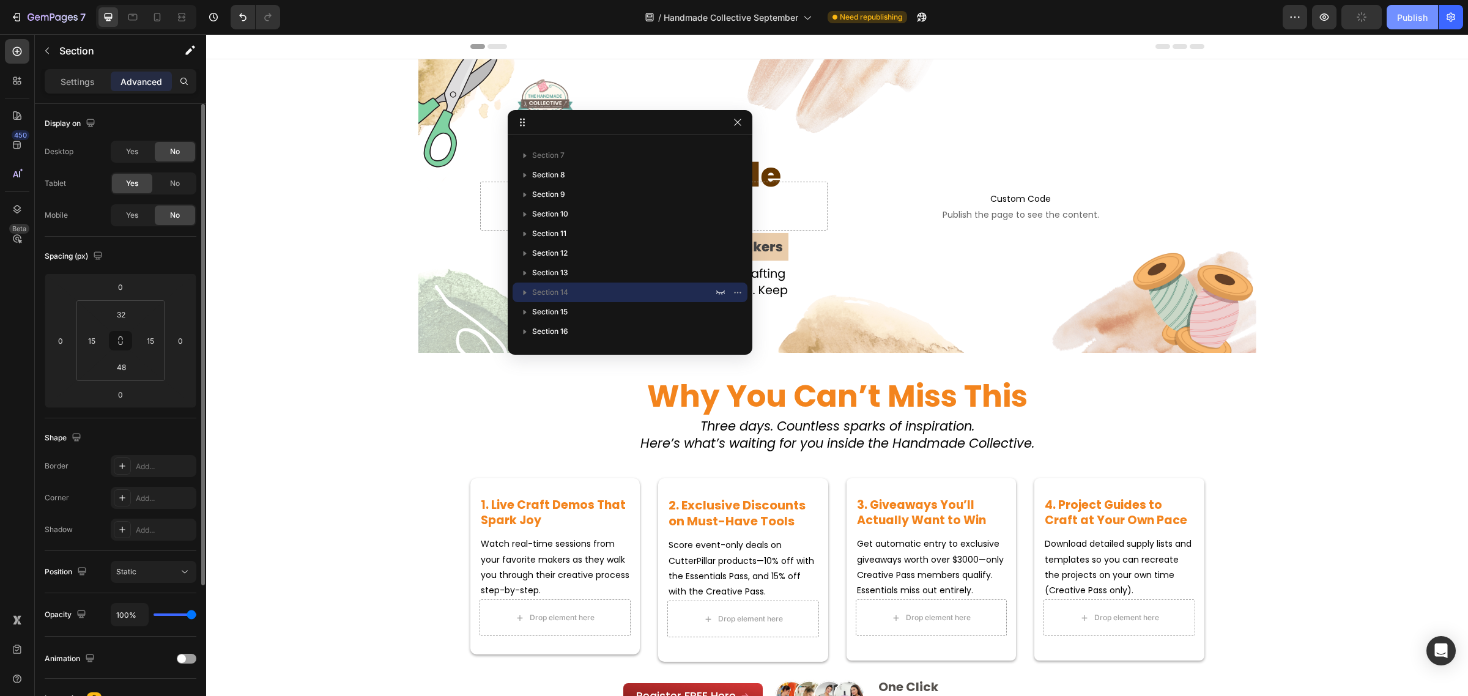
click at [1392, 19] on button "Publish" at bounding box center [1412, 17] width 51 height 24
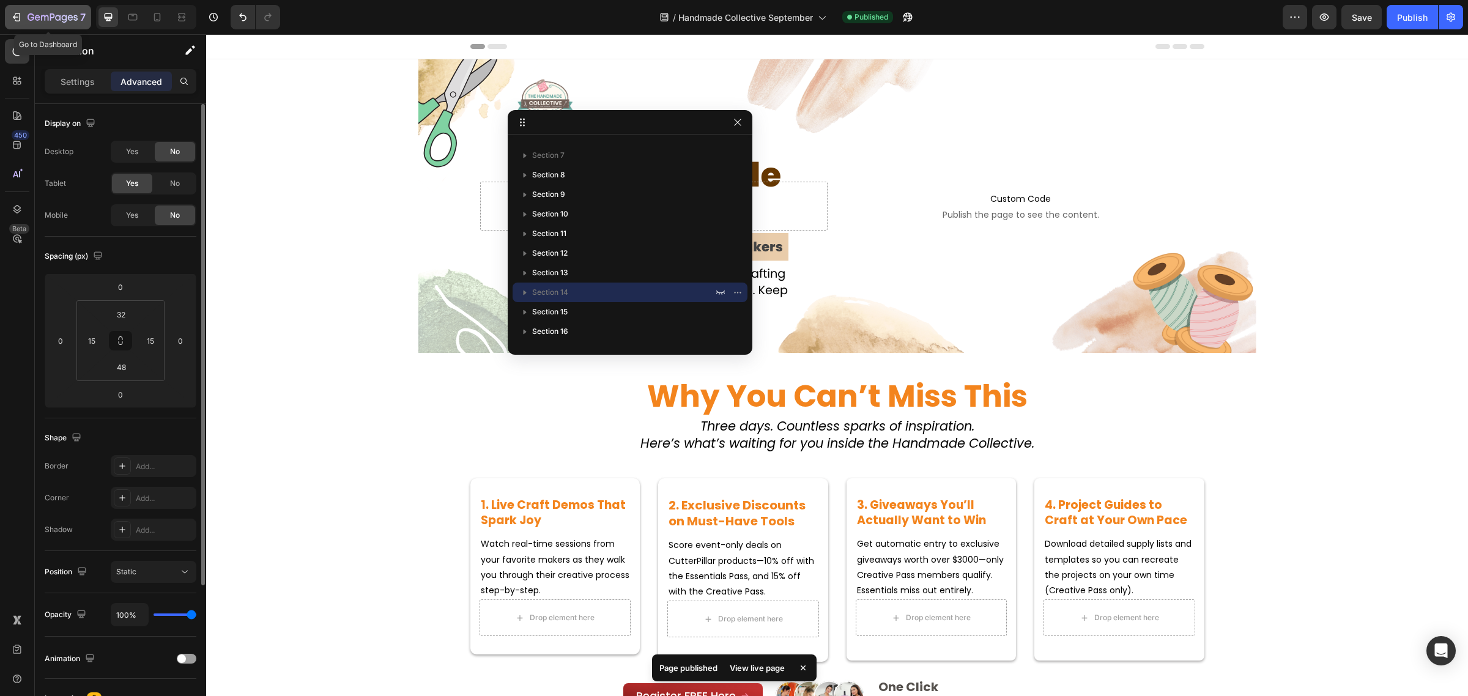
click at [53, 17] on icon "button" at bounding box center [52, 16] width 5 height 7
